Goal: Transaction & Acquisition: Purchase product/service

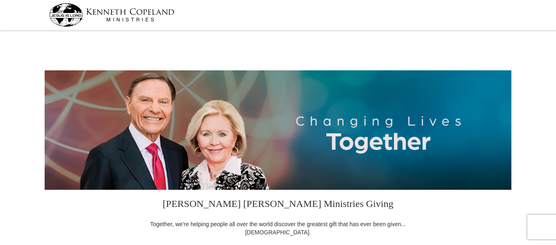
select select "OR"
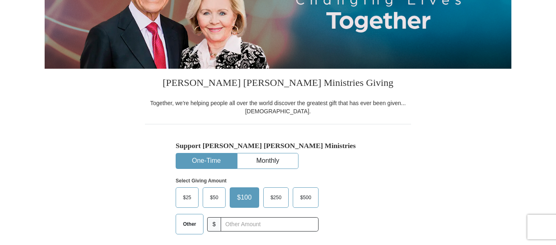
scroll to position [123, 0]
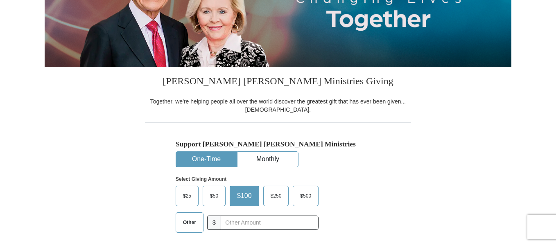
click at [204, 159] on button "One-Time" at bounding box center [206, 159] width 61 height 15
drag, startPoint x: 191, startPoint y: 222, endPoint x: 225, endPoint y: 225, distance: 34.5
click at [192, 223] on span "Other" at bounding box center [189, 223] width 21 height 12
click at [0, 0] on input "Other" at bounding box center [0, 0] width 0 height 0
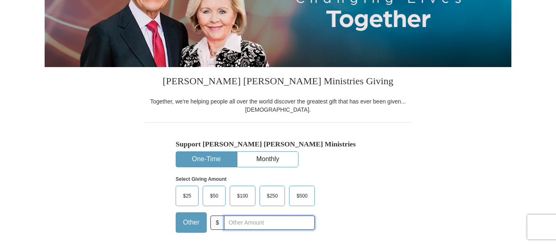
drag, startPoint x: 241, startPoint y: 223, endPoint x: 257, endPoint y: 219, distance: 15.7
click at [243, 223] on input "text" at bounding box center [269, 223] width 91 height 14
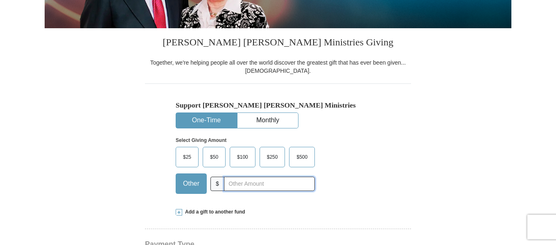
scroll to position [164, 0]
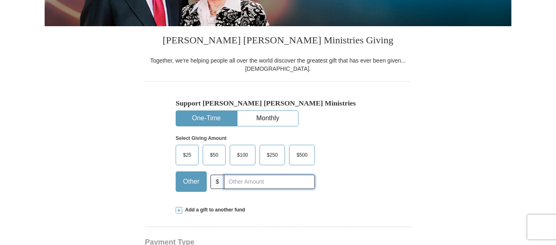
click at [252, 182] on input "text" at bounding box center [269, 182] width 91 height 14
type input "65.00"
click at [219, 209] on span "Add a gift to another fund" at bounding box center [213, 210] width 63 height 7
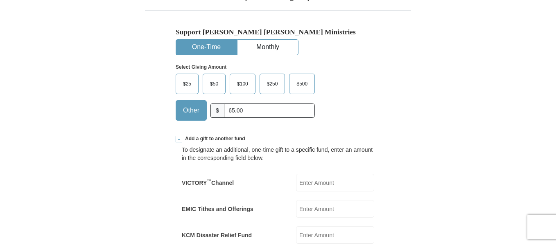
scroll to position [287, 0]
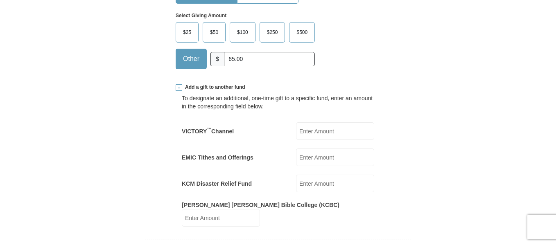
click at [217, 158] on label "EMIC Tithes and Offerings" at bounding box center [218, 157] width 72 height 8
click at [296, 158] on input "EMIC Tithes and Offerings" at bounding box center [335, 158] width 78 height 18
click at [317, 155] on input "EMIC Tithes and Offerings" at bounding box center [335, 158] width 78 height 18
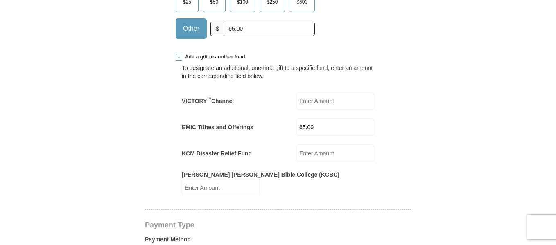
scroll to position [409, 0]
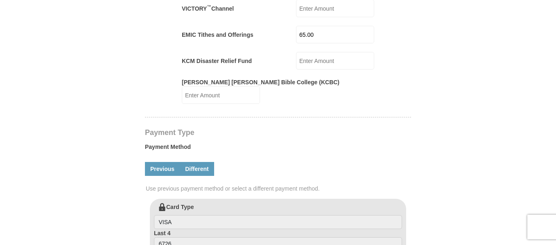
type input "65.00"
click at [198, 162] on link "Different" at bounding box center [197, 169] width 34 height 14
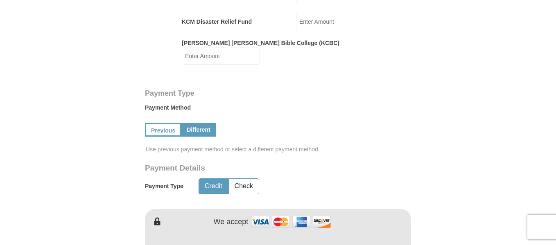
scroll to position [491, 0]
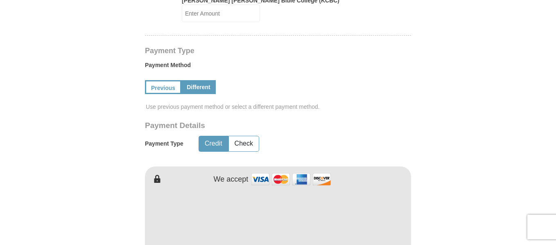
click at [215, 136] on button "Credit" at bounding box center [213, 143] width 29 height 15
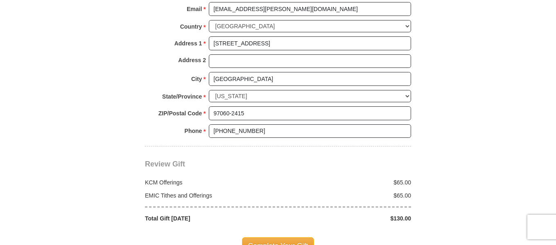
scroll to position [900, 0]
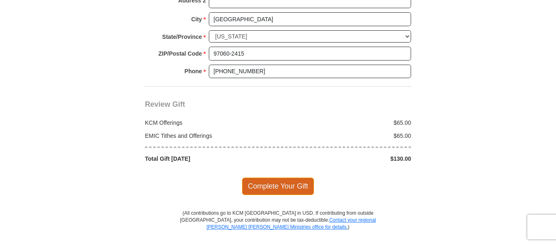
click at [255, 178] on span "Complete Your Gift" at bounding box center [278, 186] width 72 height 17
